Goal: Find specific fact

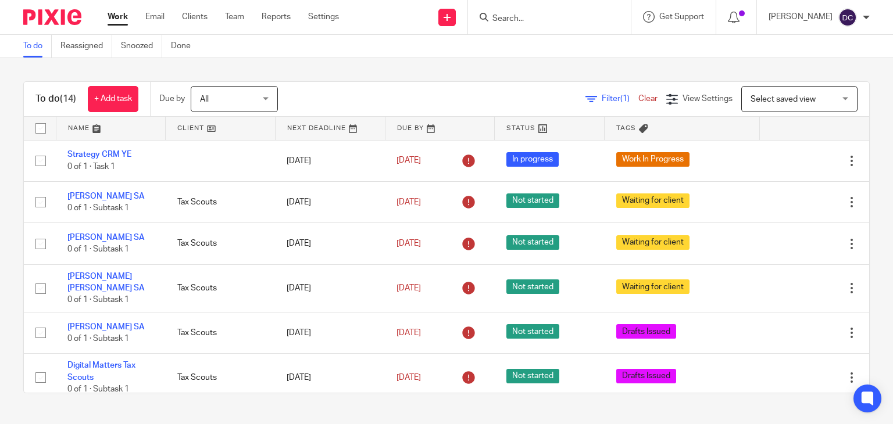
click at [526, 20] on input "Search" at bounding box center [543, 19] width 105 height 10
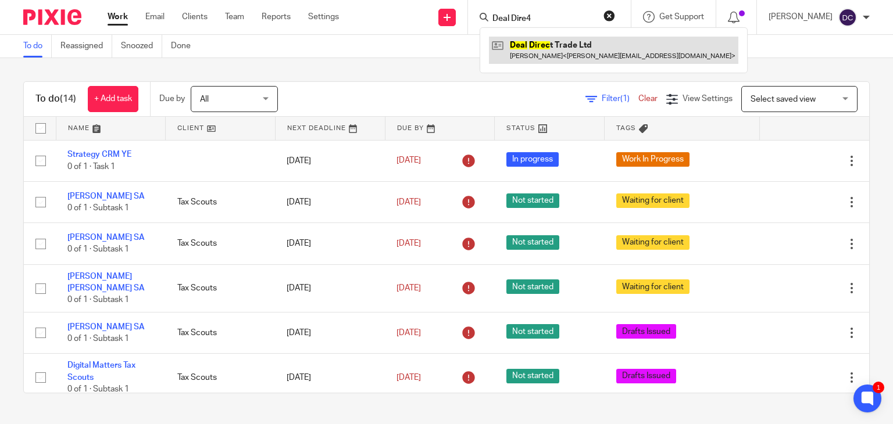
type input "Deal Dire4"
click at [579, 47] on link at bounding box center [613, 50] width 249 height 27
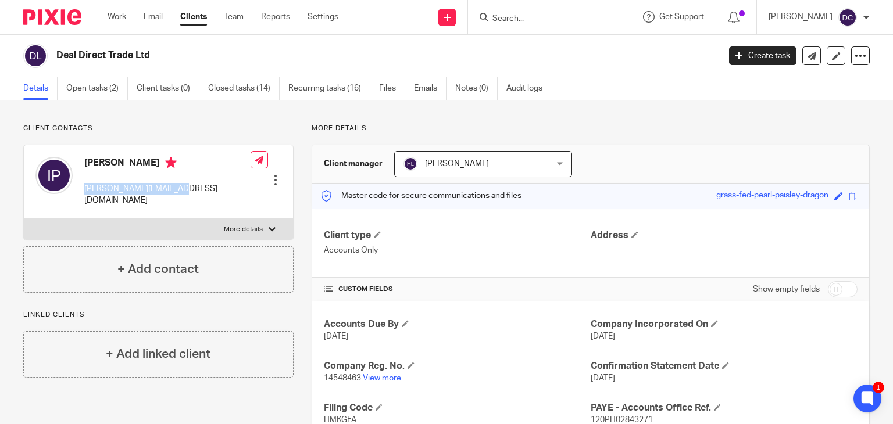
drag, startPoint x: 178, startPoint y: 191, endPoint x: 82, endPoint y: 186, distance: 96.6
click at [82, 186] on div "[PERSON_NAME] [PERSON_NAME][EMAIL_ADDRESS][DOMAIN_NAME] Edit contact Create cli…" at bounding box center [158, 182] width 269 height 74
copy p "[PERSON_NAME][EMAIL_ADDRESS][DOMAIN_NAME]"
